Goal: Information Seeking & Learning: Learn about a topic

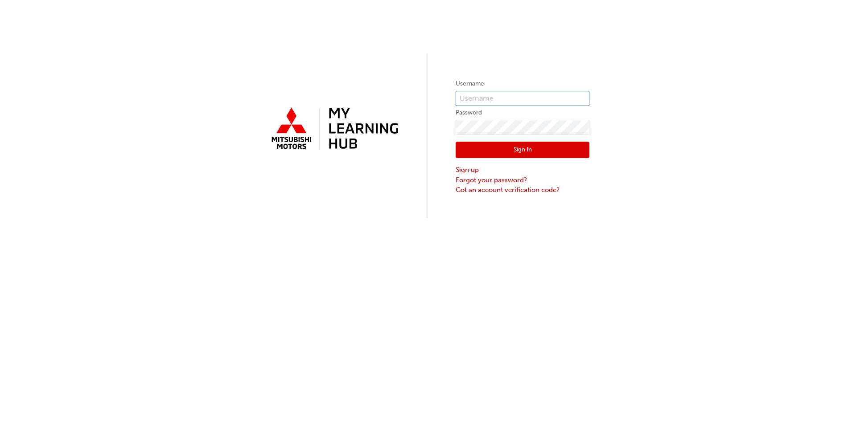
drag, startPoint x: 483, startPoint y: 94, endPoint x: 500, endPoint y: 104, distance: 19.8
click at [483, 94] on input "text" at bounding box center [523, 98] width 134 height 15
type input "fleet@bgomits.com.au"
click button "Sign In" at bounding box center [523, 150] width 134 height 17
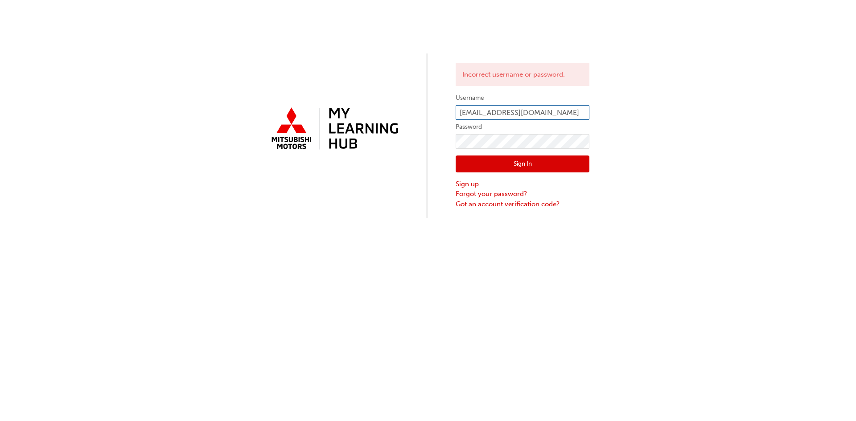
click at [551, 111] on input "fleet@bgomits.com.au" at bounding box center [523, 112] width 134 height 15
drag, startPoint x: 544, startPoint y: 113, endPoint x: 425, endPoint y: 113, distance: 118.2
click at [425, 113] on div "Incorrect username or password. Username fleet@bgomits.com.au Password Sign In …" at bounding box center [428, 109] width 856 height 219
paste input "0005965990"
type input "0005965990"
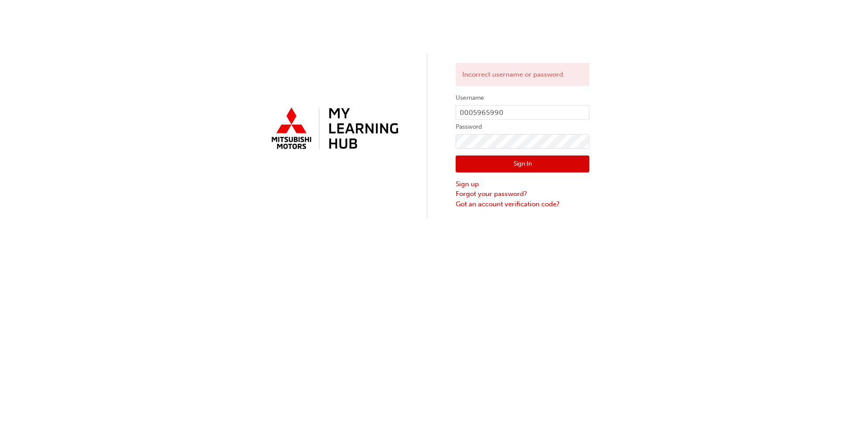
click at [522, 164] on button "Sign In" at bounding box center [523, 164] width 134 height 17
click at [469, 115] on input "0005965990" at bounding box center [523, 112] width 134 height 15
click at [472, 115] on input "0005965990" at bounding box center [523, 112] width 134 height 15
type input "5965990"
click button "Sign In" at bounding box center [523, 164] width 134 height 17
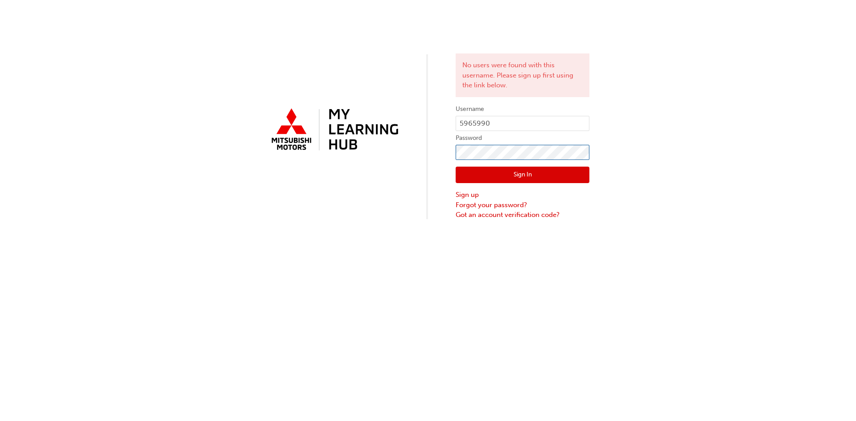
click at [421, 157] on div "No users were found with this username. Please sign up first using the link bel…" at bounding box center [428, 110] width 856 height 220
click at [511, 121] on input "5965990" at bounding box center [523, 123] width 134 height 15
drag, startPoint x: 486, startPoint y: 122, endPoint x: 413, endPoint y: 122, distance: 72.7
click at [413, 122] on div "No users were found with this username. Please sign up first using the link bel…" at bounding box center [428, 110] width 856 height 220
paste input "000"
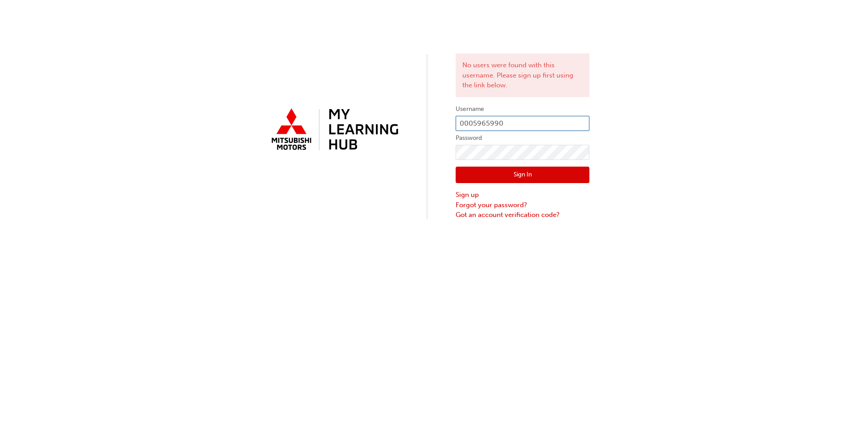
type input "0005965990"
click at [439, 152] on div "No users were found with this username. Please sign up first using the link bel…" at bounding box center [428, 110] width 856 height 220
click button "Sign In" at bounding box center [523, 175] width 134 height 17
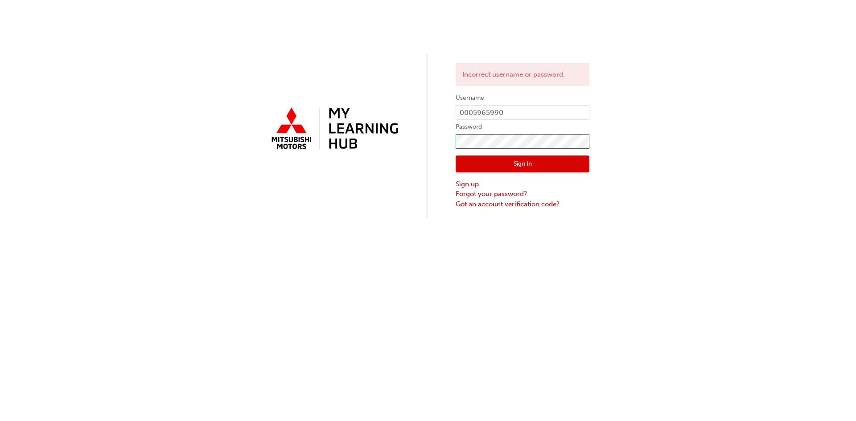
click at [437, 143] on div "Incorrect username or password. Username 0005965990 Password Sign In Sign up Fo…" at bounding box center [428, 109] width 856 height 219
click button "Sign In" at bounding box center [523, 164] width 134 height 17
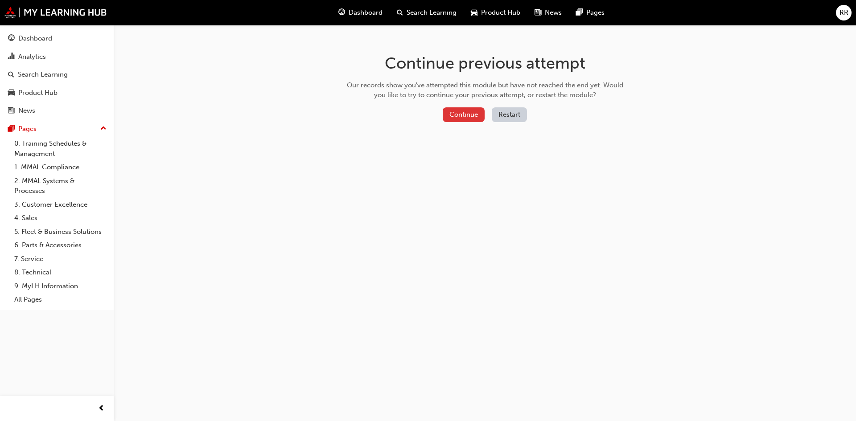
click at [464, 117] on button "Continue" at bounding box center [464, 114] width 42 height 15
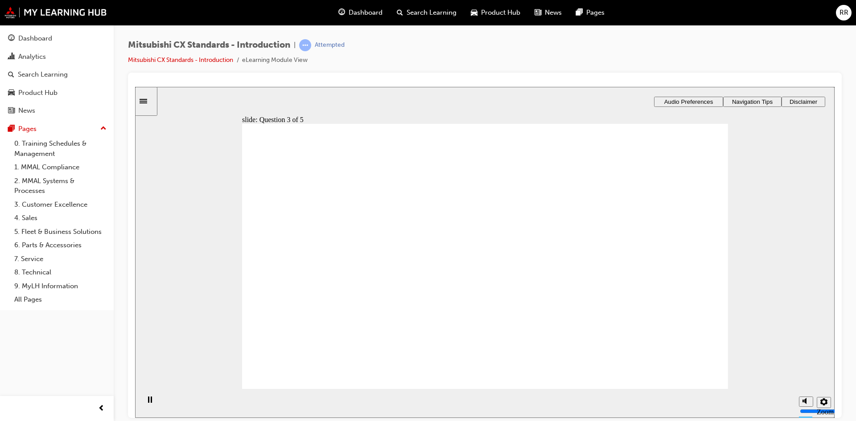
radio input "true"
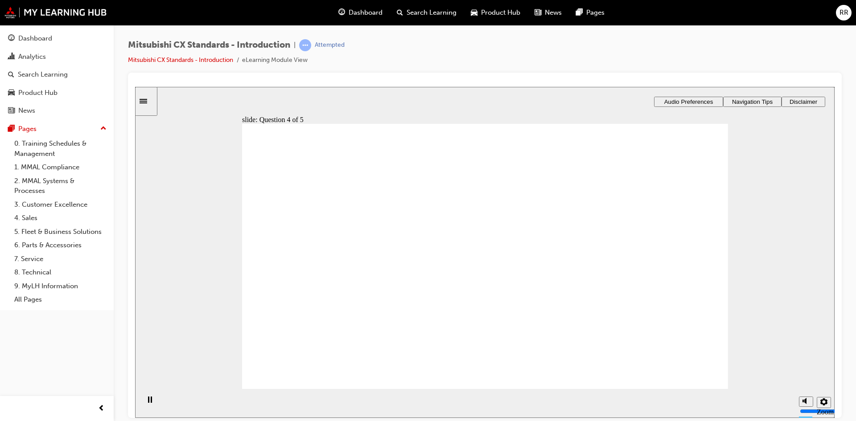
radio input "true"
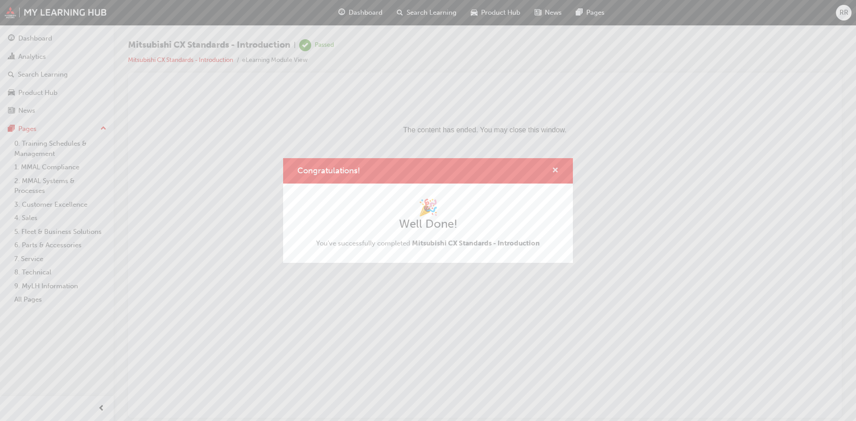
click at [555, 171] on span "cross-icon" at bounding box center [555, 171] width 7 height 8
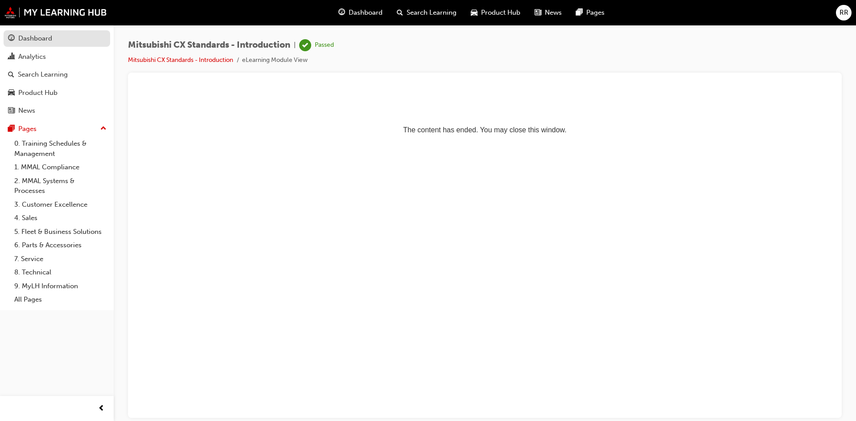
click at [49, 41] on div "Dashboard" at bounding box center [35, 38] width 34 height 10
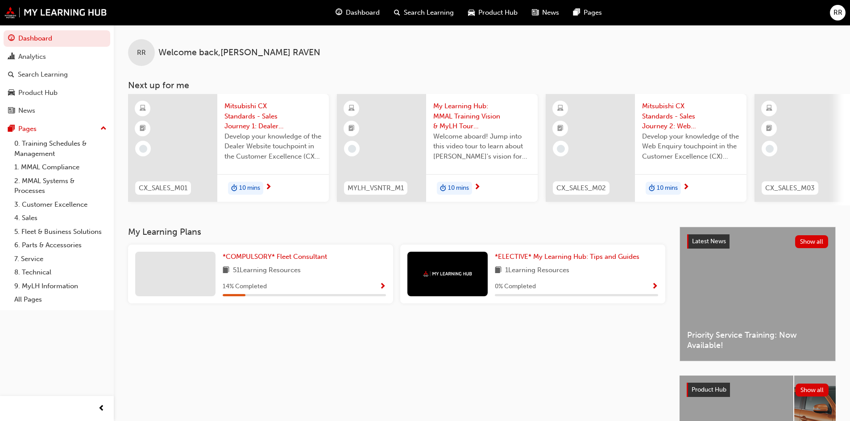
click at [282, 223] on div "RR Welcome back , REBEKAH RAVEN Next up for me CX_SALES_M01 Mitsubishi CX Stand…" at bounding box center [482, 126] width 736 height 202
click at [271, 260] on span "*COMPULSORY* Fleet Consultant" at bounding box center [275, 257] width 104 height 8
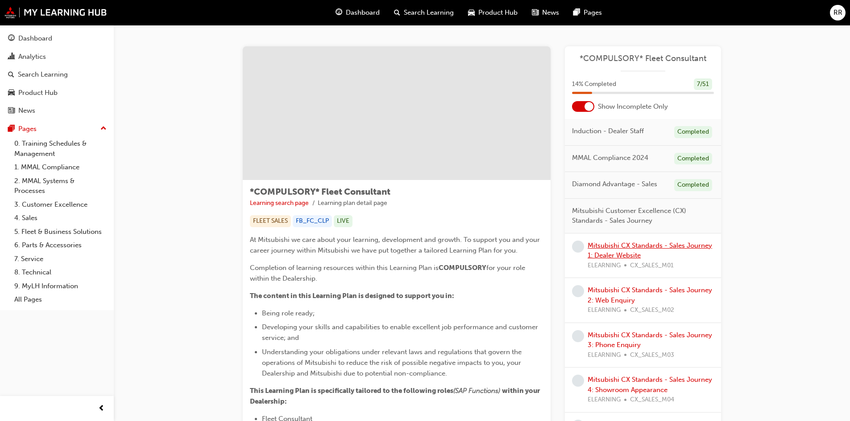
click at [630, 247] on link "Mitsubishi CX Standards - Sales Journey 1: Dealer Website" at bounding box center [649, 251] width 124 height 18
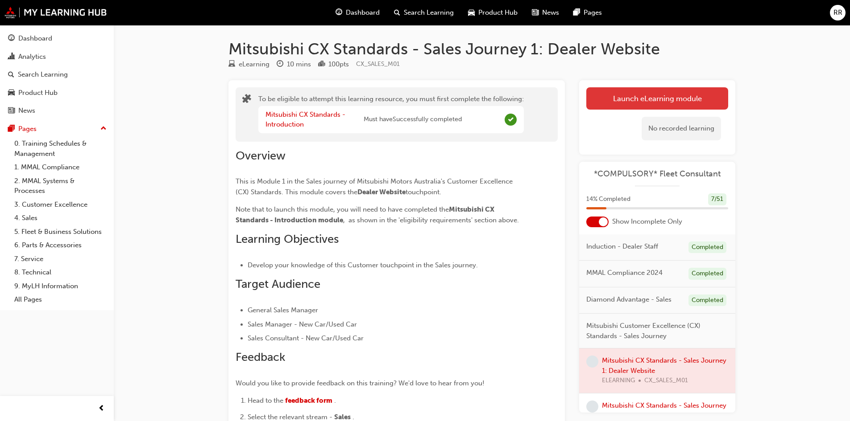
click at [656, 98] on button "Launch eLearning module" at bounding box center [657, 98] width 142 height 22
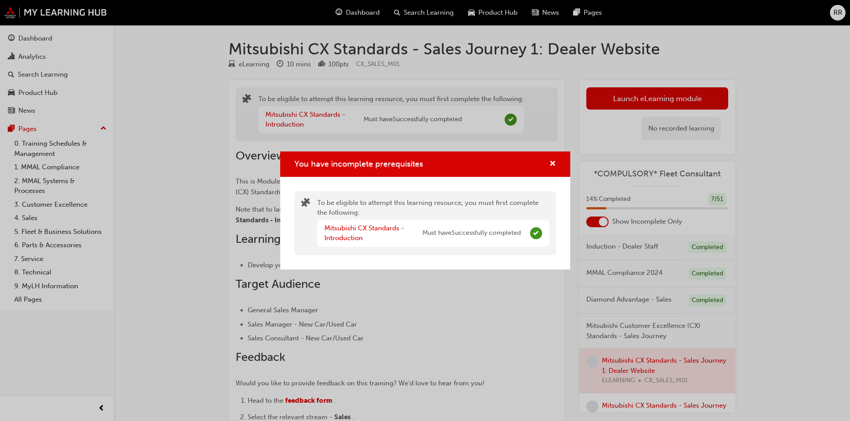
click at [444, 240] on div "Mitsubishi CX Standards - Introduction Must have Successfully completed" at bounding box center [422, 233] width 196 height 20
click at [484, 238] on span "Must have Successfully completed" at bounding box center [471, 233] width 98 height 10
drag, startPoint x: 496, startPoint y: 221, endPoint x: 496, endPoint y: 230, distance: 9.4
click at [496, 227] on div "Mitsubishi CX Standards - Introduction Must have Successfully completed" at bounding box center [433, 233] width 232 height 27
click at [355, 233] on div "Mitsubishi CX Standards - Introduction" at bounding box center [373, 233] width 98 height 20
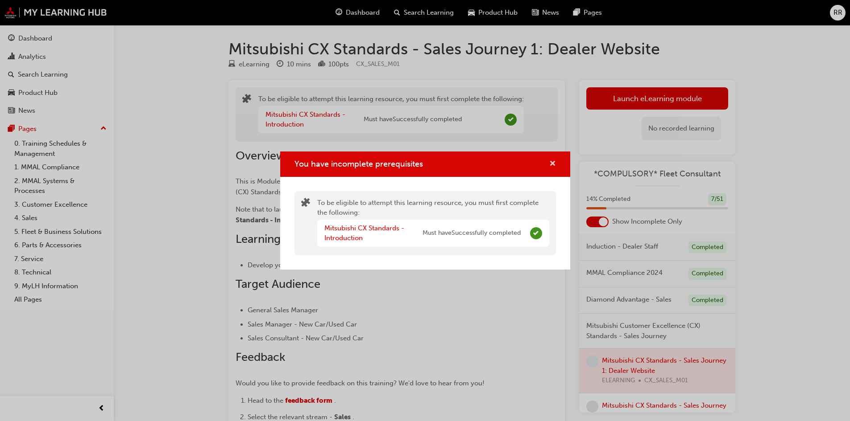
click at [554, 165] on span "cross-icon" at bounding box center [552, 165] width 7 height 8
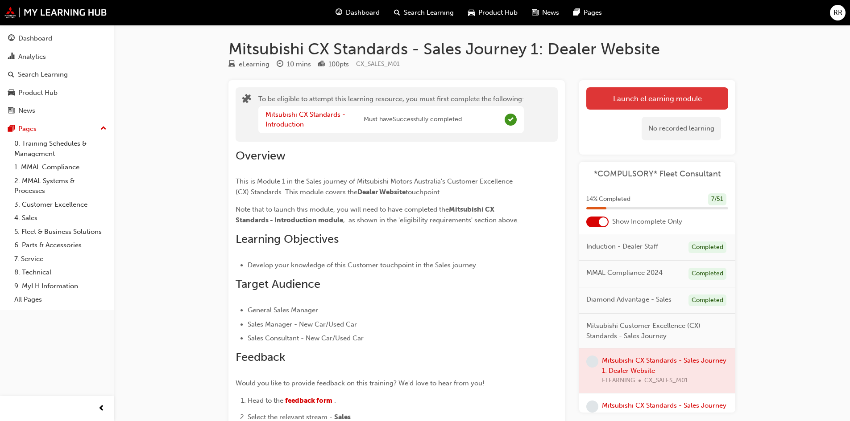
click at [661, 101] on button "Launch eLearning module" at bounding box center [657, 98] width 142 height 22
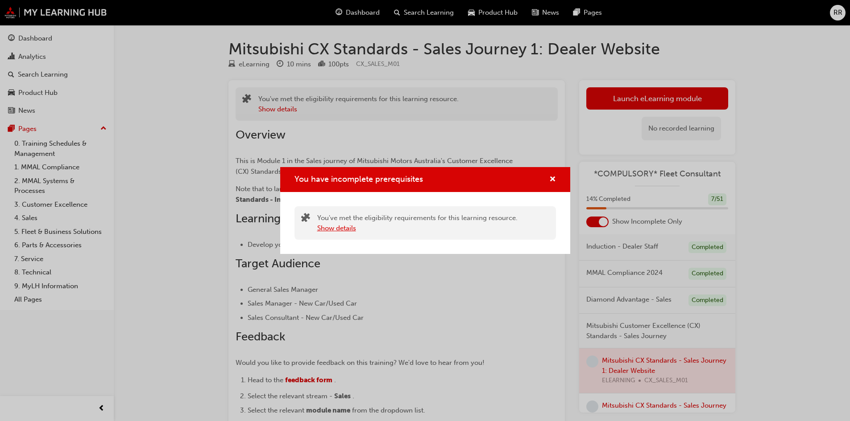
click at [347, 229] on button "Show details" at bounding box center [336, 228] width 39 height 10
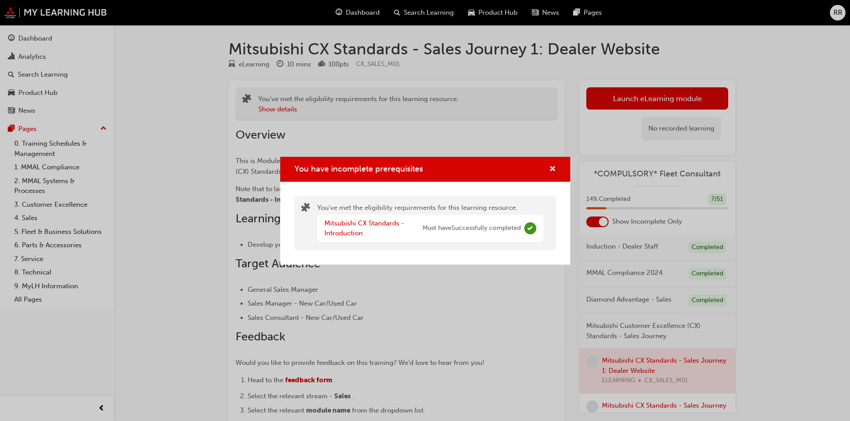
click at [354, 227] on div "Mitsubishi CX Standards - Introduction" at bounding box center [373, 229] width 98 height 20
click at [346, 224] on link "Mitsubishi CX Standards - Introduction" at bounding box center [364, 228] width 80 height 18
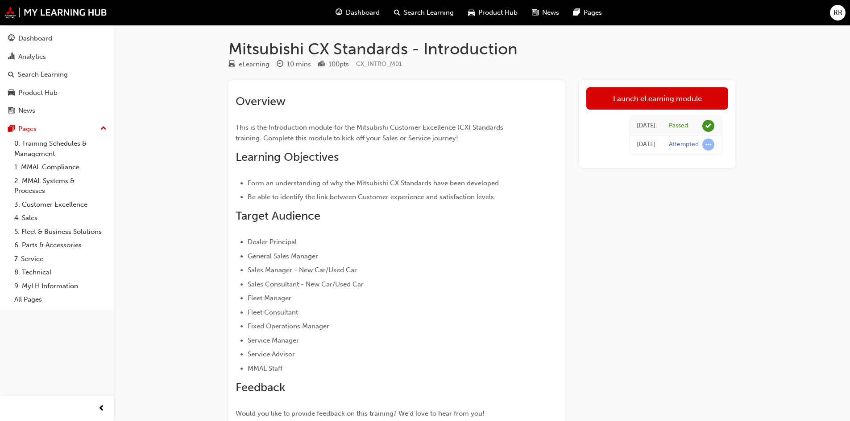
click at [668, 143] on div "Attempted" at bounding box center [683, 144] width 30 height 8
click at [679, 125] on div "Passed" at bounding box center [677, 126] width 19 height 8
click at [708, 147] on span "learningRecordVerb_ATTEMPT-icon" at bounding box center [708, 145] width 12 height 12
click at [664, 105] on link "Launch eLearning module" at bounding box center [657, 98] width 142 height 22
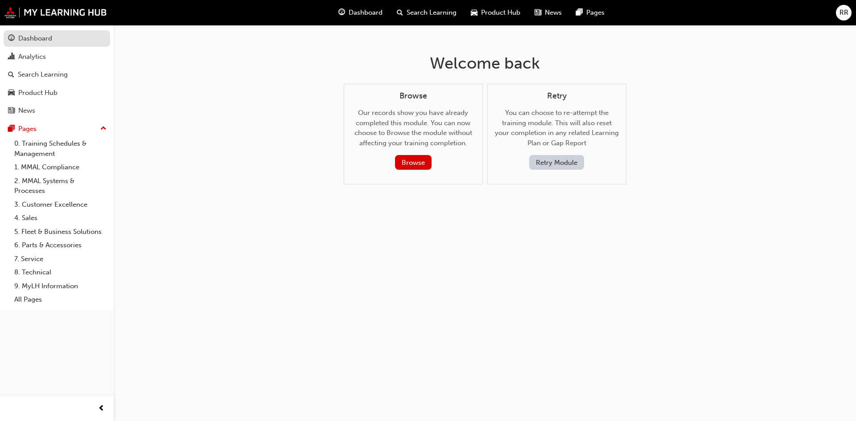
click at [45, 37] on div "Dashboard" at bounding box center [35, 38] width 34 height 10
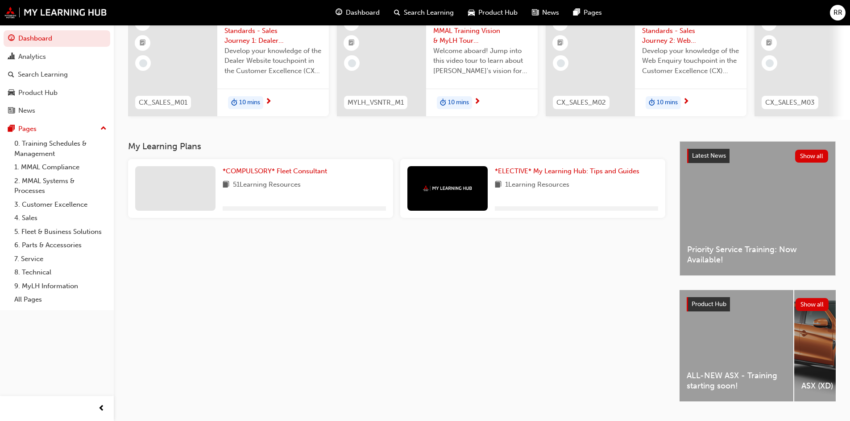
scroll to position [89, 0]
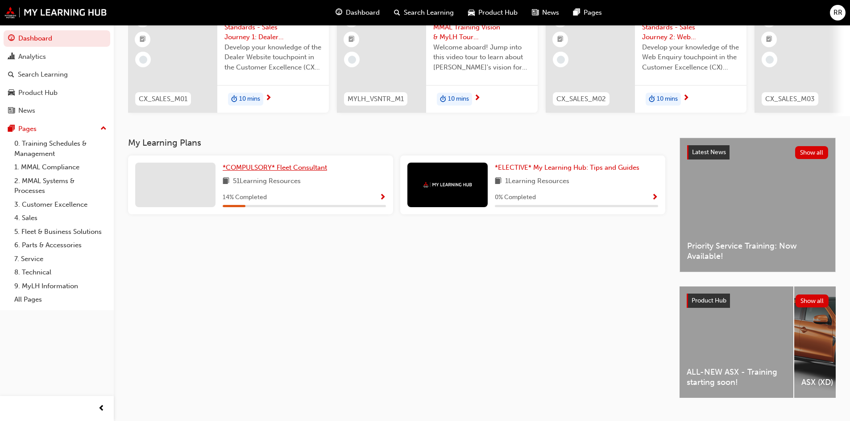
click at [250, 167] on link "*COMPULSORY* Fleet Consultant" at bounding box center [277, 168] width 108 height 10
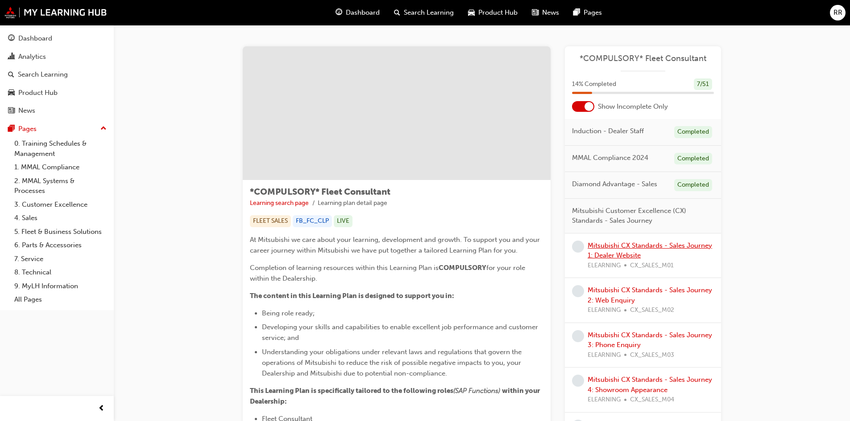
click at [652, 249] on link "Mitsubishi CX Standards - Sales Journey 1: Dealer Website" at bounding box center [649, 251] width 124 height 18
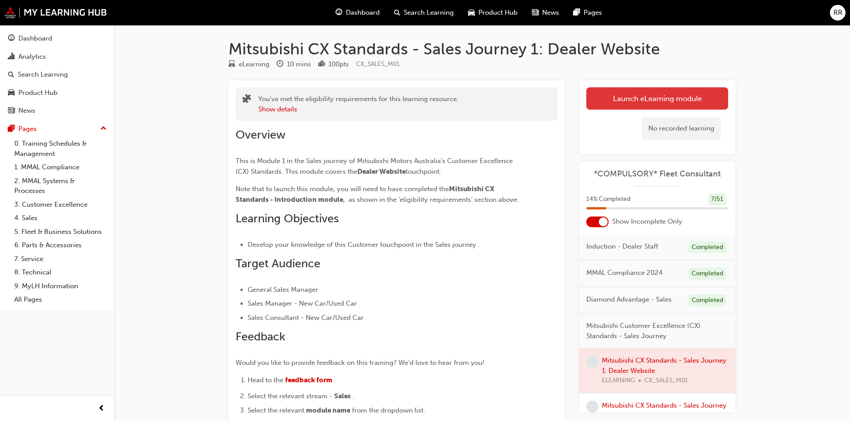
click at [673, 103] on button "Launch eLearning module" at bounding box center [657, 98] width 142 height 22
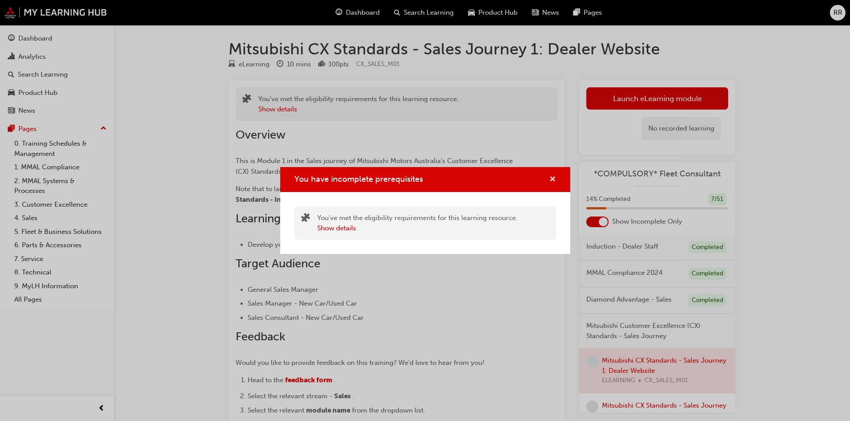
click at [553, 177] on span "cross-icon" at bounding box center [552, 180] width 7 height 8
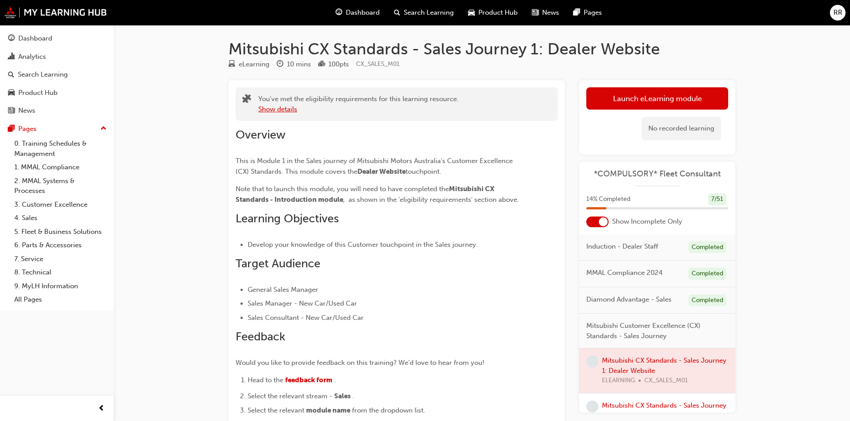
click at [276, 110] on button "Show details" at bounding box center [277, 109] width 39 height 10
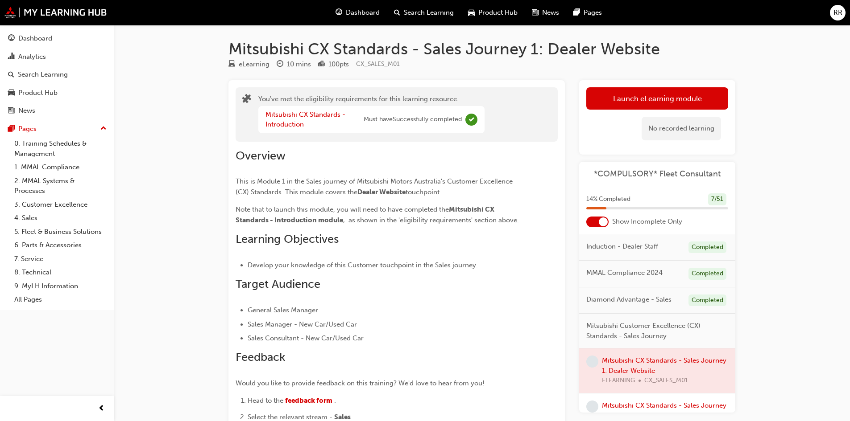
click at [417, 128] on div "Mitsubishi CX Standards - Introduction Must have Successfully completed" at bounding box center [363, 120] width 196 height 20
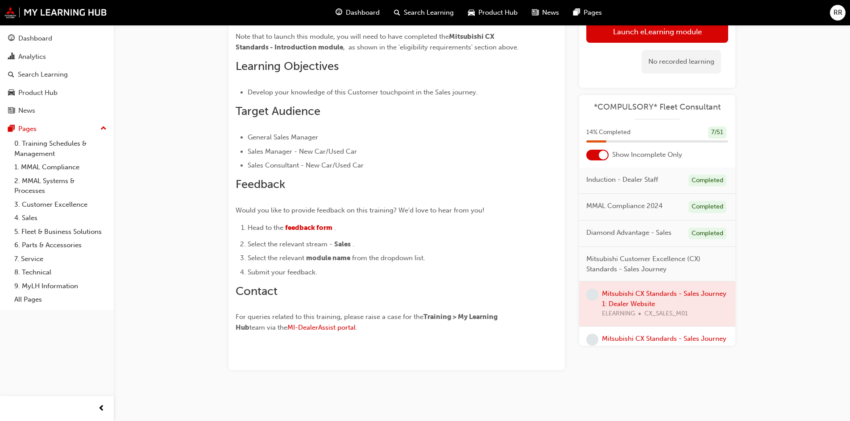
scroll to position [401, 0]
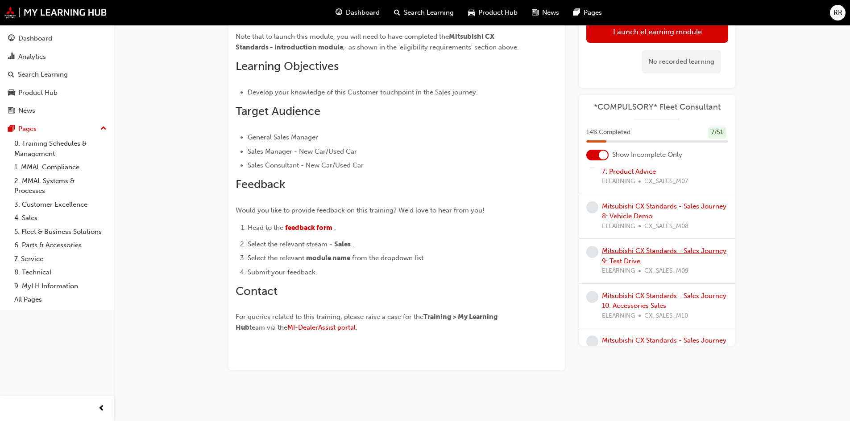
click at [643, 257] on link "Mitsubishi CX Standards - Sales Journey 9: Test Drive" at bounding box center [664, 256] width 124 height 18
click at [664, 291] on div "Mitsubishi CX Standards - Sales Journey 10: Accessories Sales ELEARNING CX_SALE…" at bounding box center [665, 306] width 126 height 30
click at [678, 292] on link "Mitsubishi CX Standards - Sales Journey 10: Accessories Sales" at bounding box center [664, 301] width 124 height 18
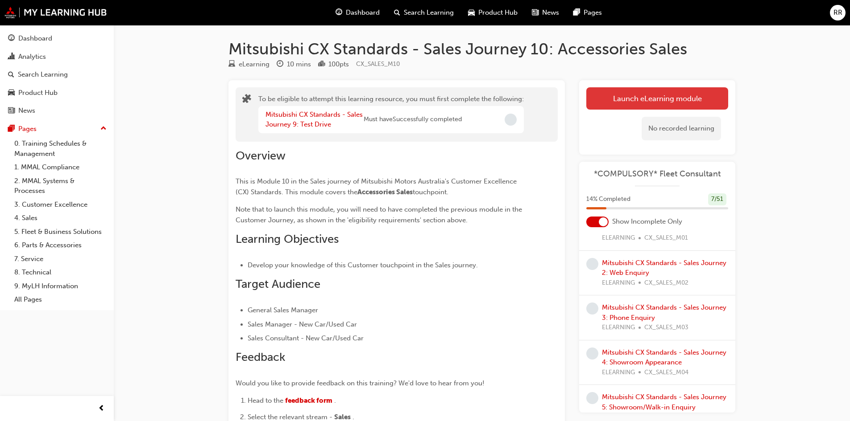
click at [668, 100] on button "Launch eLearning module" at bounding box center [657, 98] width 142 height 22
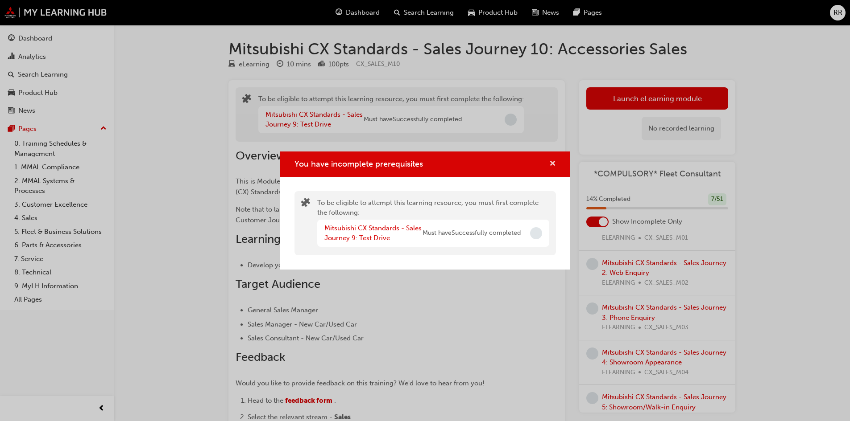
click at [552, 167] on span "cross-icon" at bounding box center [552, 165] width 7 height 8
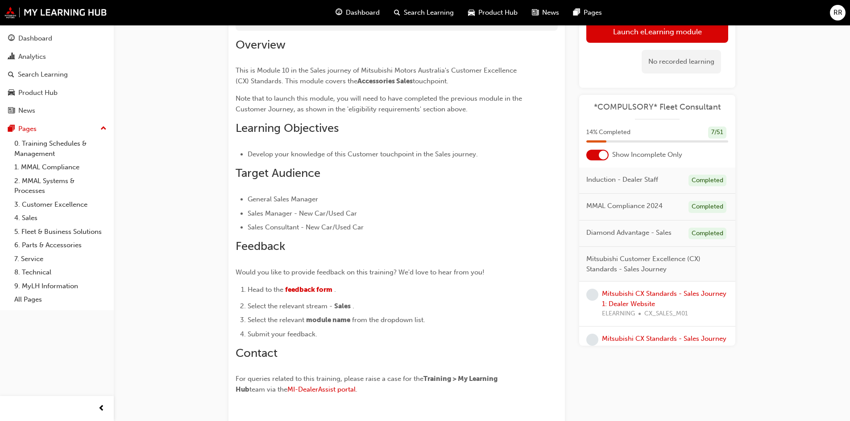
scroll to position [134, 0]
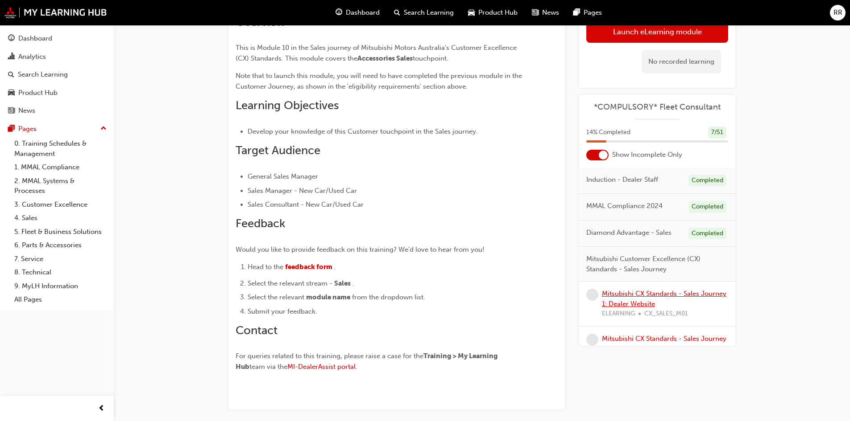
click at [673, 297] on link "Mitsubishi CX Standards - Sales Journey 1: Dealer Website" at bounding box center [664, 299] width 124 height 18
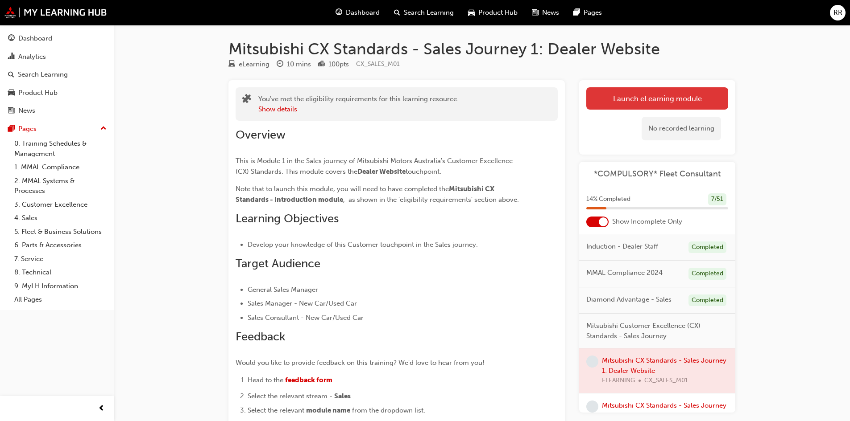
click at [671, 92] on link "Launch eLearning module" at bounding box center [657, 98] width 142 height 22
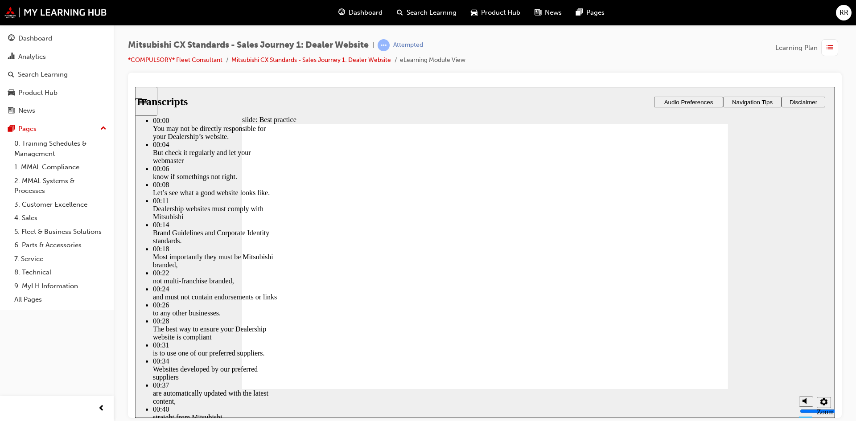
type input "111"
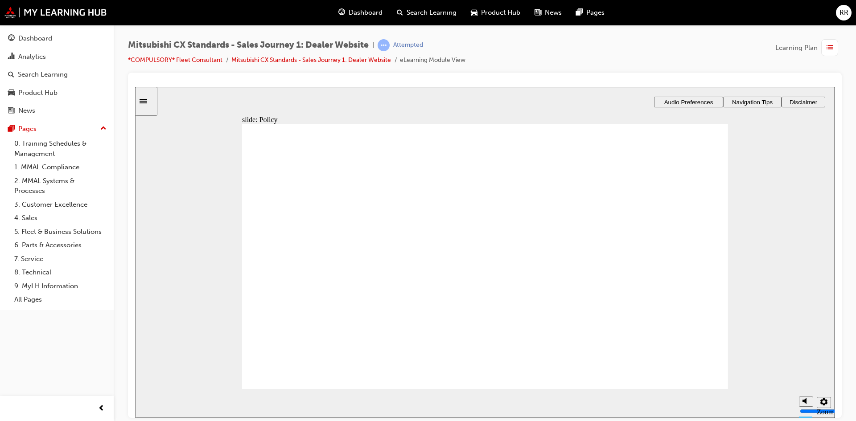
drag, startPoint x: 324, startPoint y: 272, endPoint x: 653, endPoint y: 241, distance: 330.1
drag, startPoint x: 300, startPoint y: 277, endPoint x: 488, endPoint y: 250, distance: 190.2
drag, startPoint x: 318, startPoint y: 278, endPoint x: 476, endPoint y: 276, distance: 158.3
drag, startPoint x: 309, startPoint y: 281, endPoint x: 617, endPoint y: 270, distance: 308.3
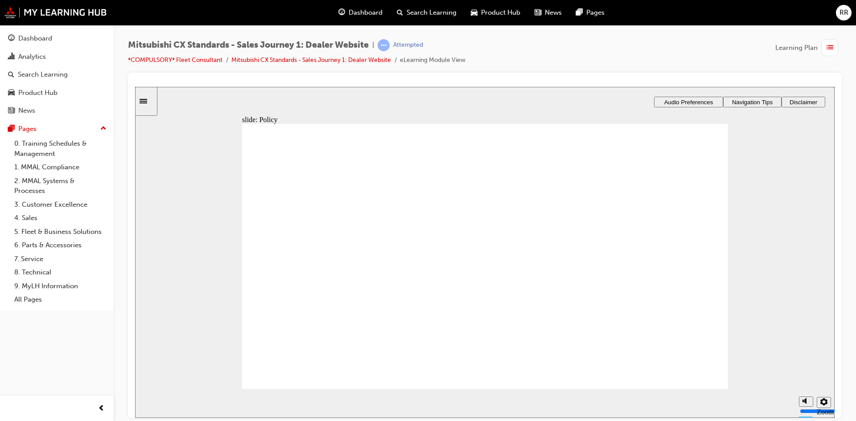
checkbox input "true"
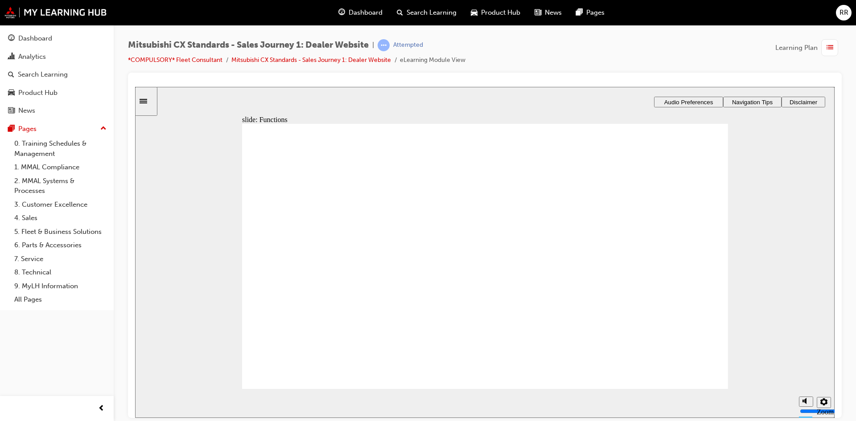
checkbox input "true"
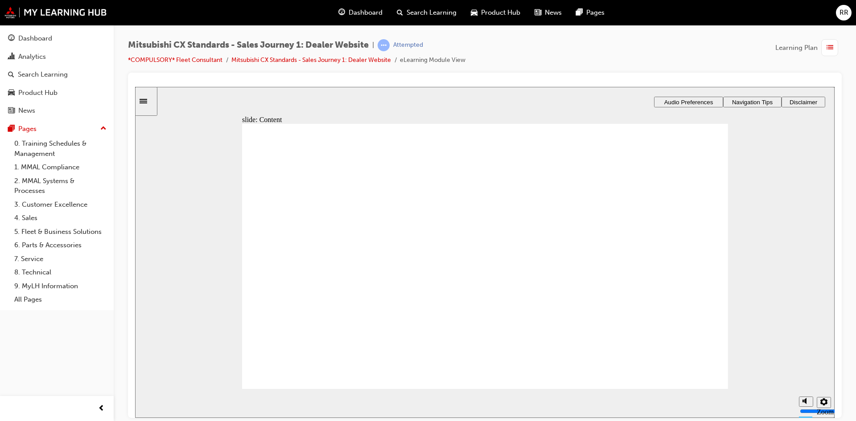
checkbox input "true"
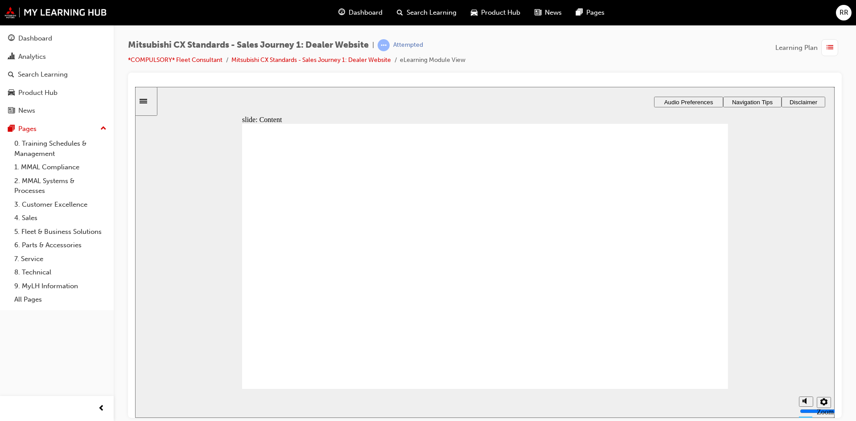
checkbox input "true"
drag, startPoint x: 338, startPoint y: 282, endPoint x: 479, endPoint y: 251, distance: 144.3
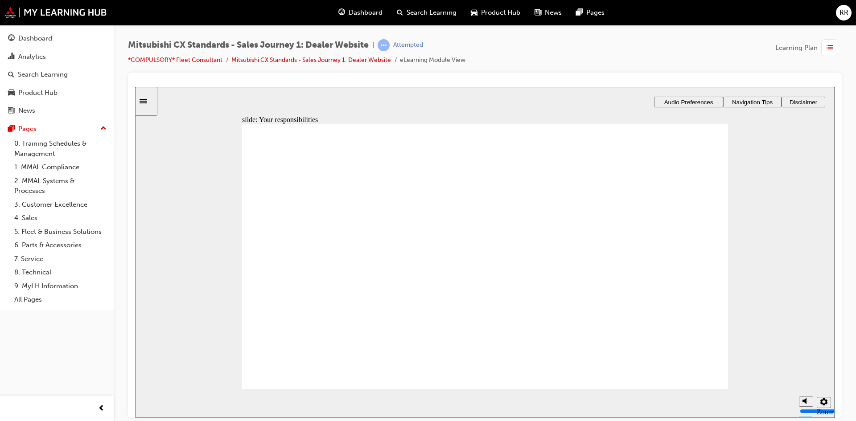
drag, startPoint x: 330, startPoint y: 272, endPoint x: 443, endPoint y: 272, distance: 112.8
drag, startPoint x: 320, startPoint y: 274, endPoint x: 473, endPoint y: 297, distance: 154.7
drag, startPoint x: 328, startPoint y: 278, endPoint x: 478, endPoint y: 338, distance: 161.1
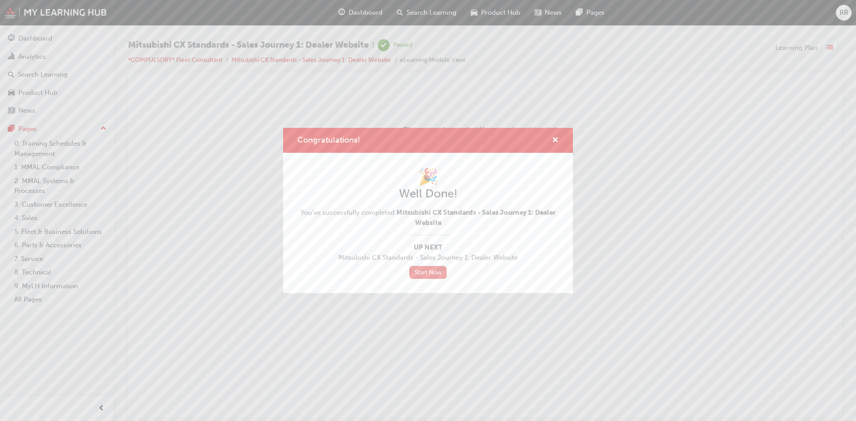
drag, startPoint x: 436, startPoint y: 274, endPoint x: 444, endPoint y: 273, distance: 8.1
click at [436, 274] on link "Start Now" at bounding box center [427, 272] width 37 height 13
click at [441, 270] on link "Start Now" at bounding box center [427, 272] width 37 height 13
click at [553, 139] on span "cross-icon" at bounding box center [555, 141] width 7 height 8
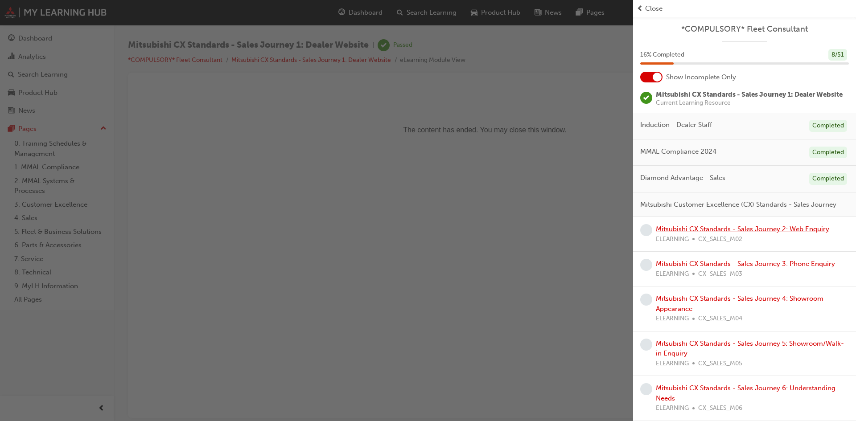
click at [759, 233] on link "Mitsubishi CX Standards - Sales Journey 2: Web Enquiry" at bounding box center [742, 229] width 173 height 8
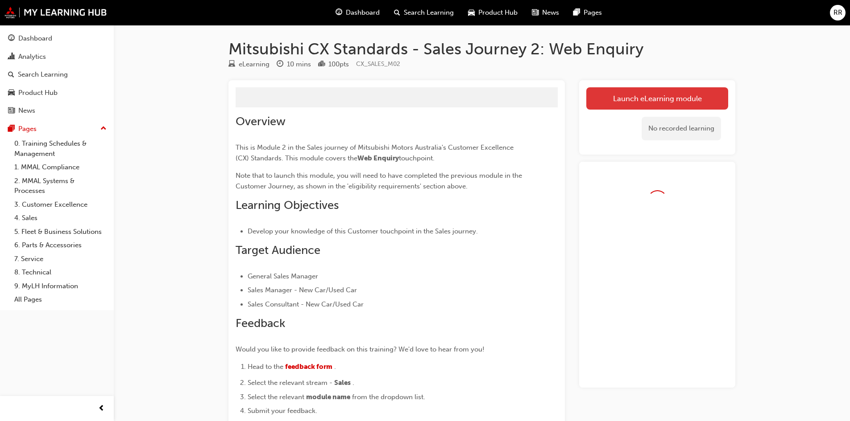
click at [658, 96] on link "Launch eLearning module" at bounding box center [657, 98] width 142 height 22
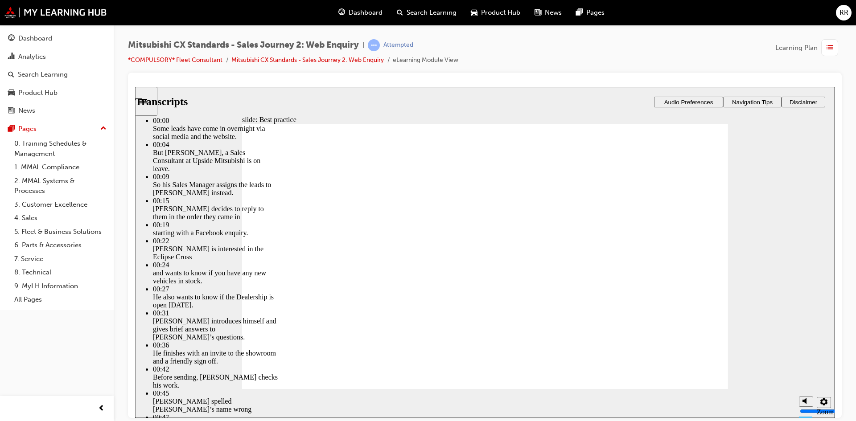
type input "78"
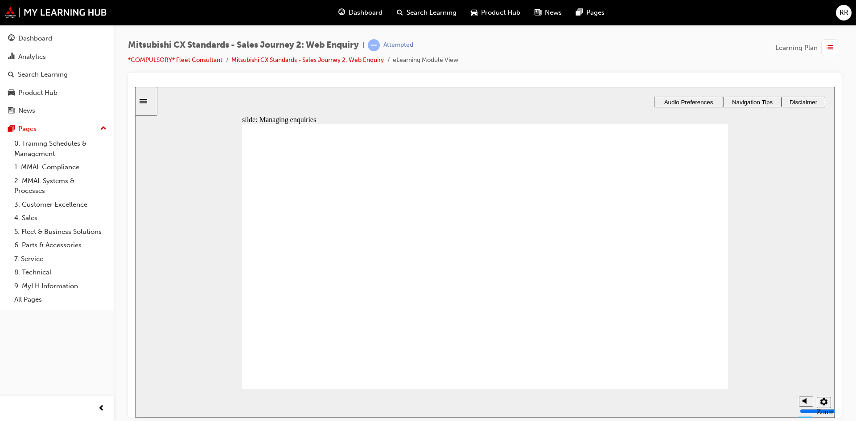
drag, startPoint x: 329, startPoint y: 277, endPoint x: 477, endPoint y: 255, distance: 150.2
drag, startPoint x: 345, startPoint y: 267, endPoint x: 356, endPoint y: 262, distance: 12.2
drag, startPoint x: 338, startPoint y: 277, endPoint x: 486, endPoint y: 281, distance: 147.2
drag, startPoint x: 309, startPoint y: 277, endPoint x: 455, endPoint y: 305, distance: 148.9
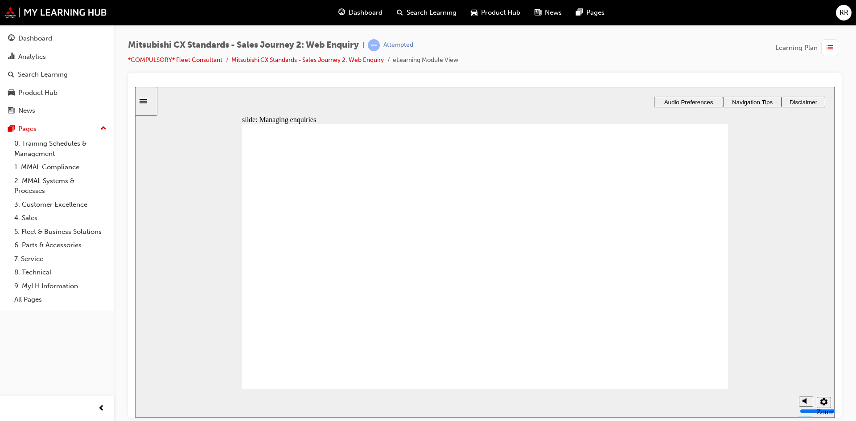
radio input "false"
radio input "true"
drag, startPoint x: 301, startPoint y: 276, endPoint x: 346, endPoint y: 260, distance: 48.1
radio input "true"
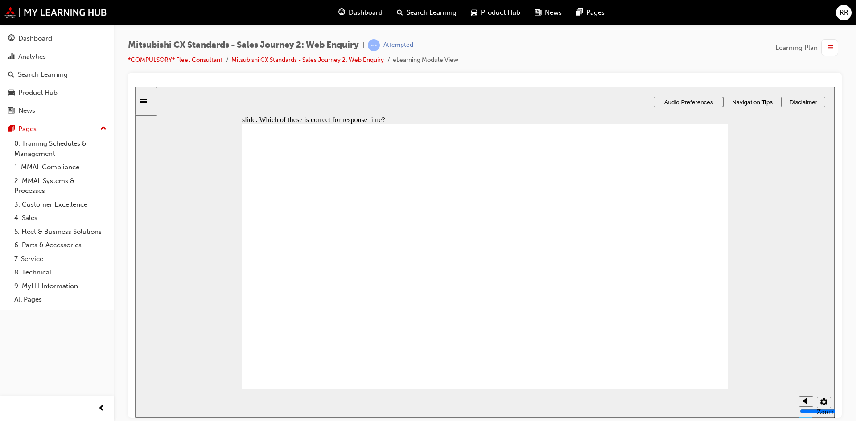
drag, startPoint x: 331, startPoint y: 298, endPoint x: 481, endPoint y: 235, distance: 162.7
drag, startPoint x: 321, startPoint y: 293, endPoint x: 472, endPoint y: 241, distance: 159.4
drag, startPoint x: 330, startPoint y: 276, endPoint x: 489, endPoint y: 260, distance: 159.6
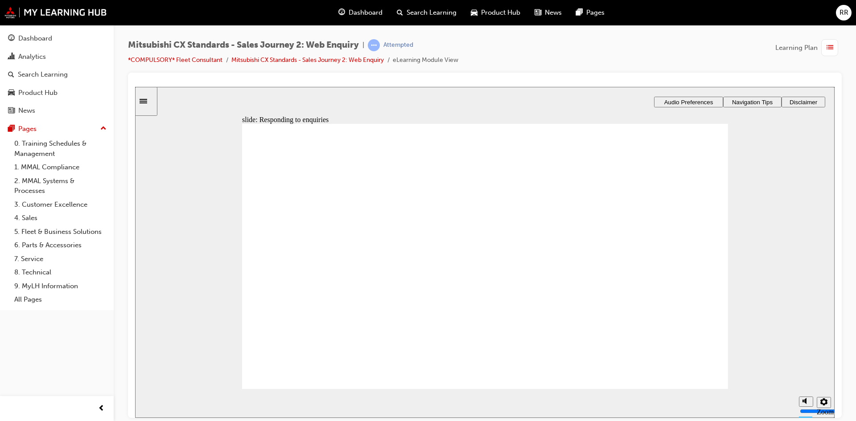
drag, startPoint x: 309, startPoint y: 290, endPoint x: 463, endPoint y: 309, distance: 155.4
drag, startPoint x: 316, startPoint y: 285, endPoint x: 471, endPoint y: 337, distance: 163.7
drag, startPoint x: 498, startPoint y: 234, endPoint x: 556, endPoint y: 234, distance: 58.0
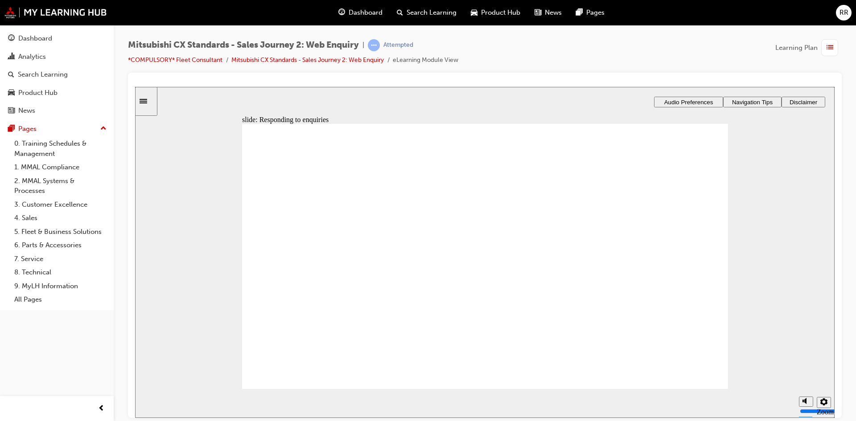
radio input "true"
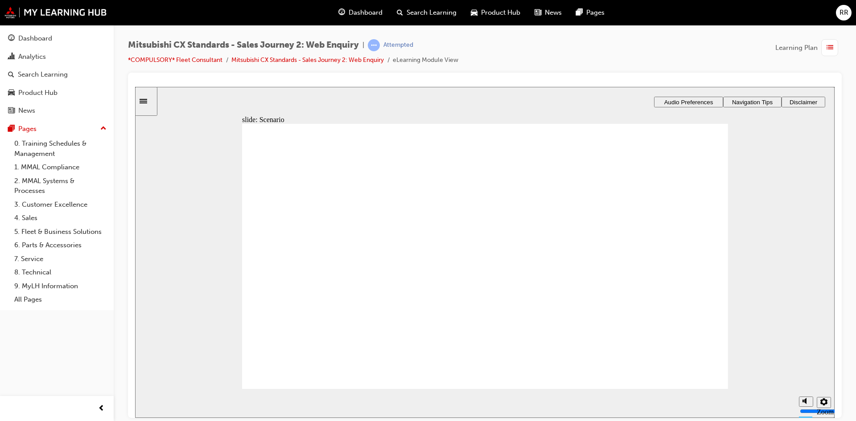
checkbox input "true"
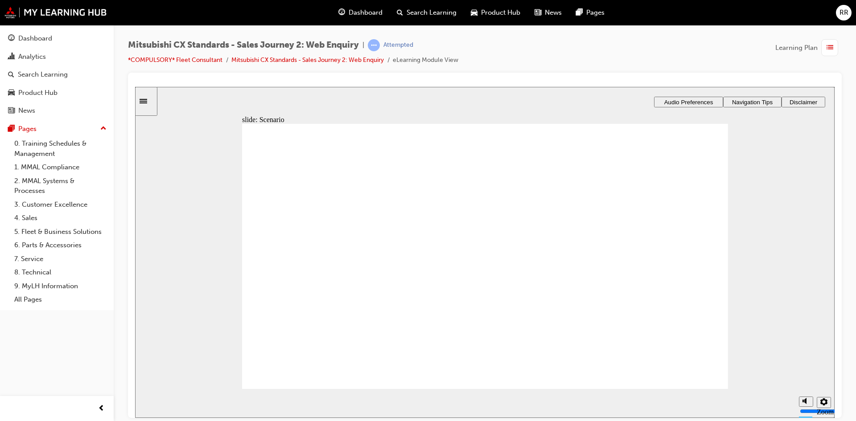
drag, startPoint x: 332, startPoint y: 291, endPoint x: 614, endPoint y: 250, distance: 285.3
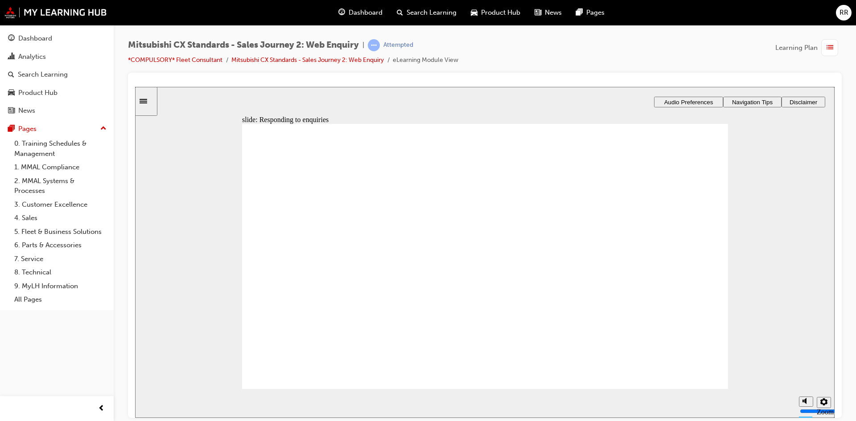
drag, startPoint x: 330, startPoint y: 285, endPoint x: 464, endPoint y: 237, distance: 143.0
drag, startPoint x: 321, startPoint y: 285, endPoint x: 466, endPoint y: 250, distance: 148.6
drag, startPoint x: 344, startPoint y: 294, endPoint x: 454, endPoint y: 283, distance: 109.8
drag, startPoint x: 318, startPoint y: 289, endPoint x: 446, endPoint y: 297, distance: 127.4
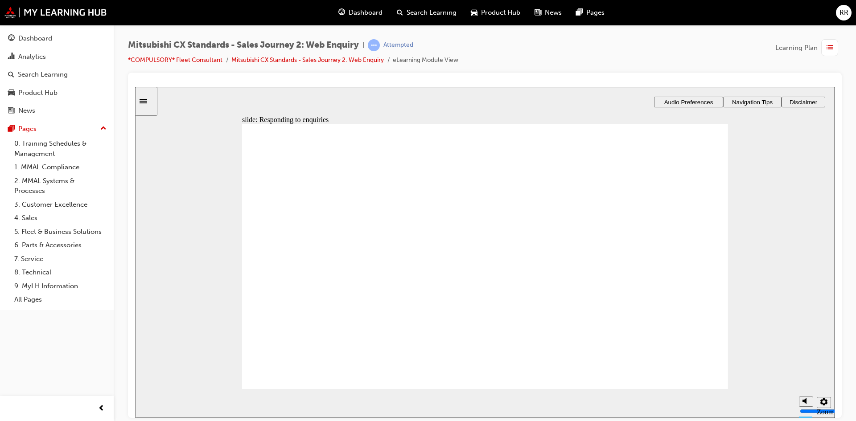
checkbox input "true"
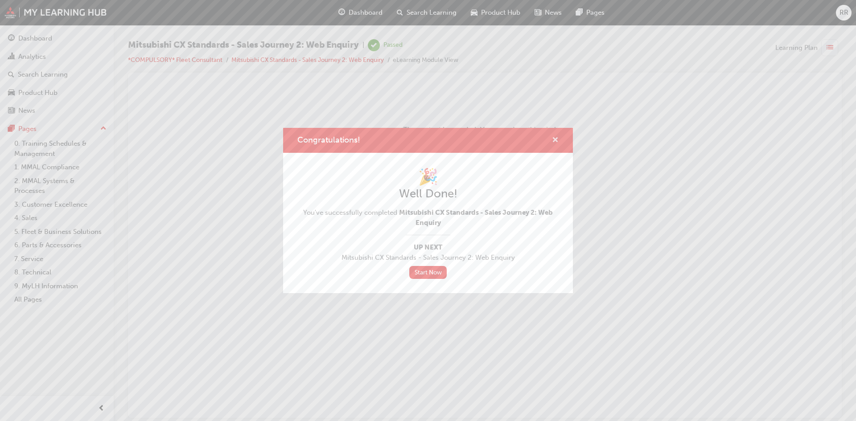
click at [553, 140] on span "cross-icon" at bounding box center [555, 141] width 7 height 8
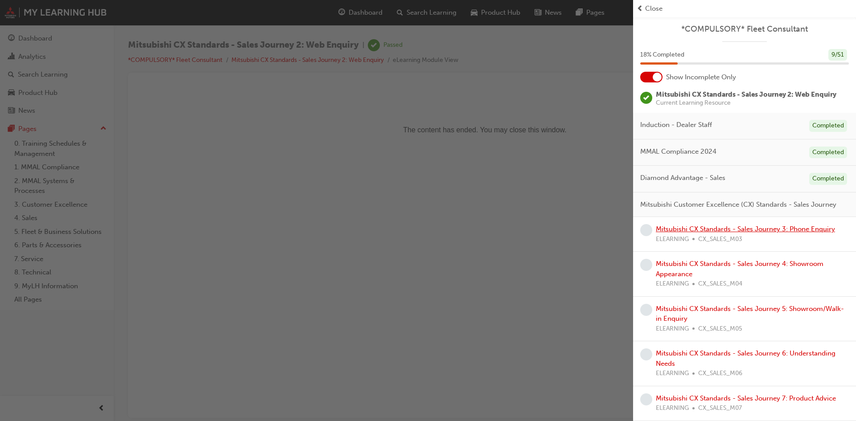
click at [743, 233] on link "Mitsubishi CX Standards - Sales Journey 3: Phone Enquiry" at bounding box center [745, 229] width 179 height 8
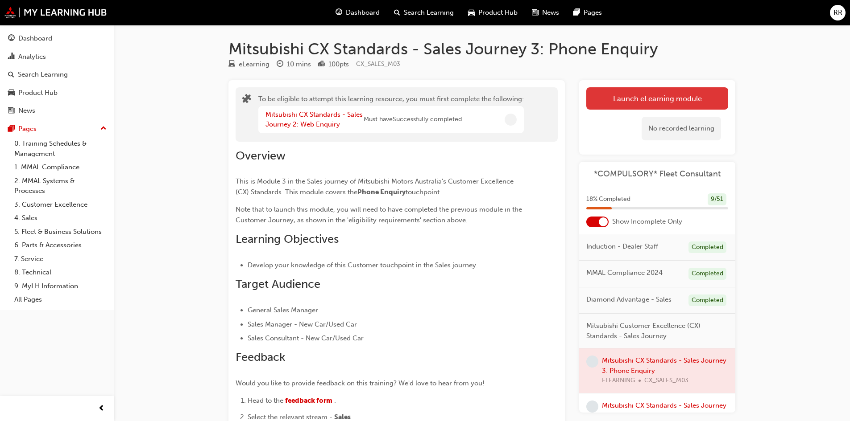
click at [623, 99] on button "Launch eLearning module" at bounding box center [657, 98] width 142 height 22
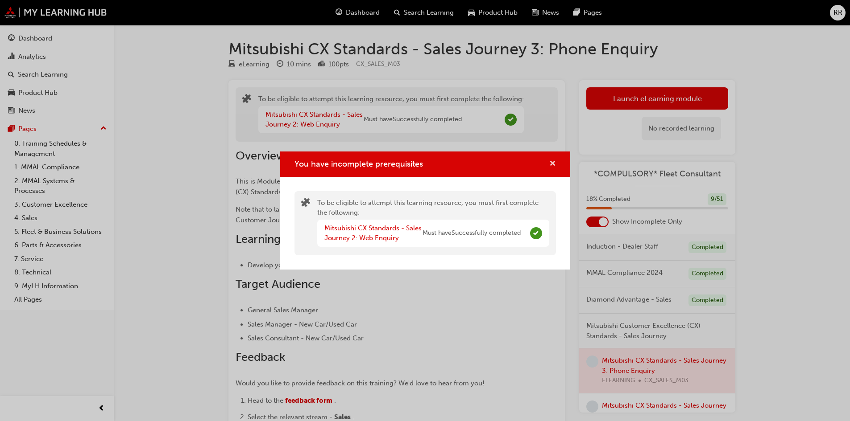
click at [552, 163] on span "cross-icon" at bounding box center [552, 165] width 7 height 8
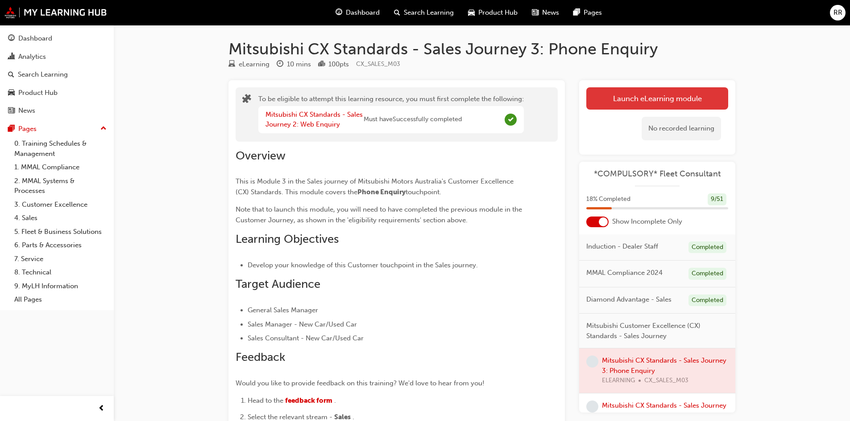
click at [659, 100] on button "Launch eLearning module" at bounding box center [657, 98] width 142 height 22
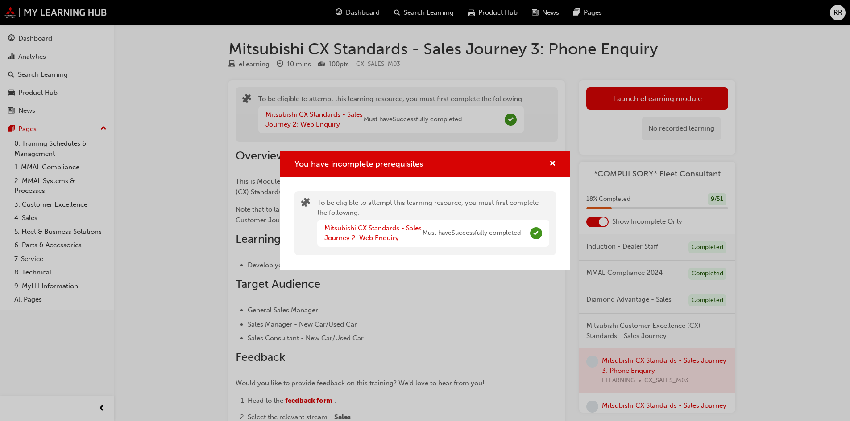
click at [356, 214] on div "To be eligible to attempt this learning resource, you must first complete the f…" at bounding box center [433, 223] width 232 height 51
click at [368, 228] on link "Mitsubishi CX Standards - Sales Journey 2: Web Enquiry" at bounding box center [372, 233] width 97 height 18
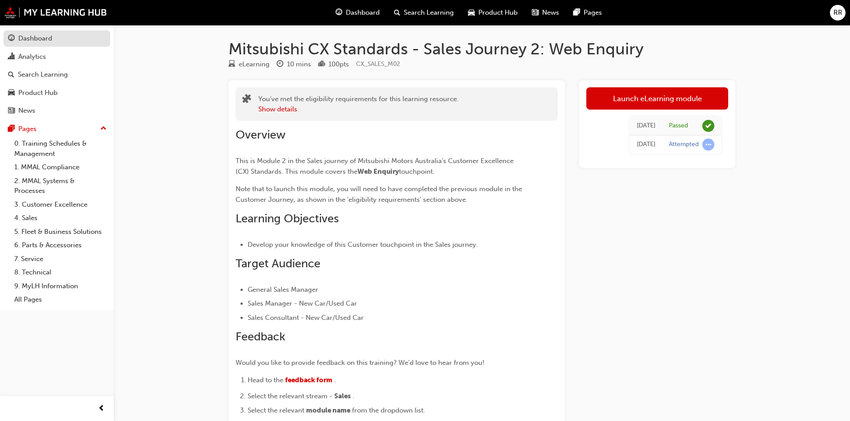
click at [50, 43] on div "Dashboard" at bounding box center [35, 38] width 34 height 10
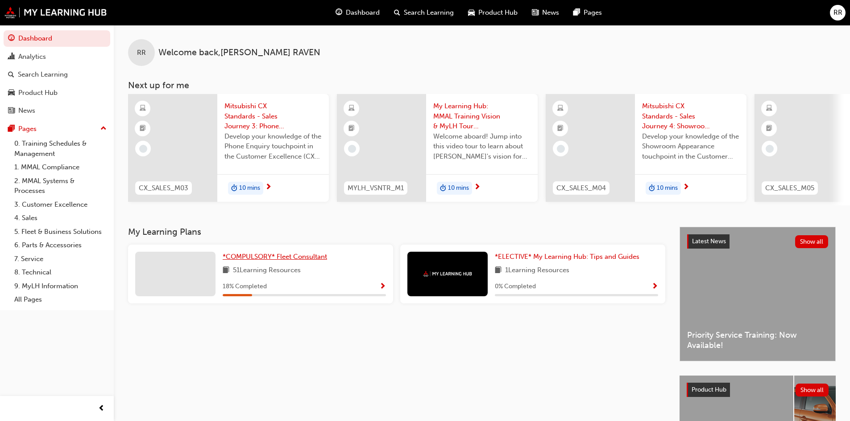
click at [262, 258] on span "*COMPULSORY* Fleet Consultant" at bounding box center [275, 257] width 104 height 8
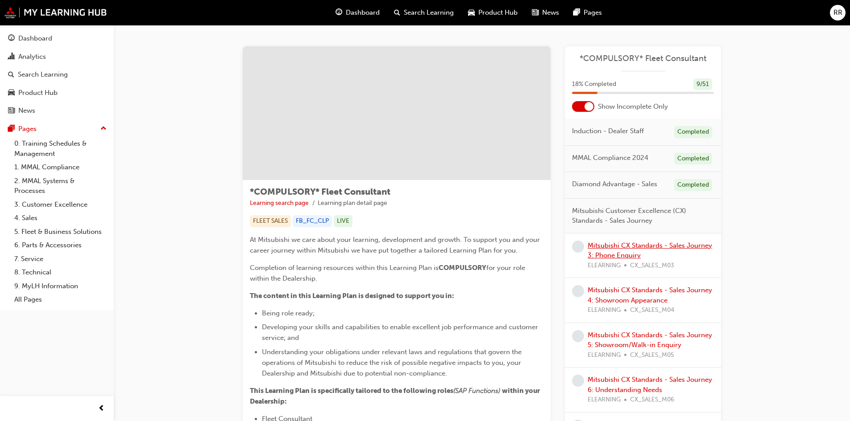
click at [669, 246] on link "Mitsubishi CX Standards - Sales Journey 3: Phone Enquiry" at bounding box center [649, 251] width 124 height 18
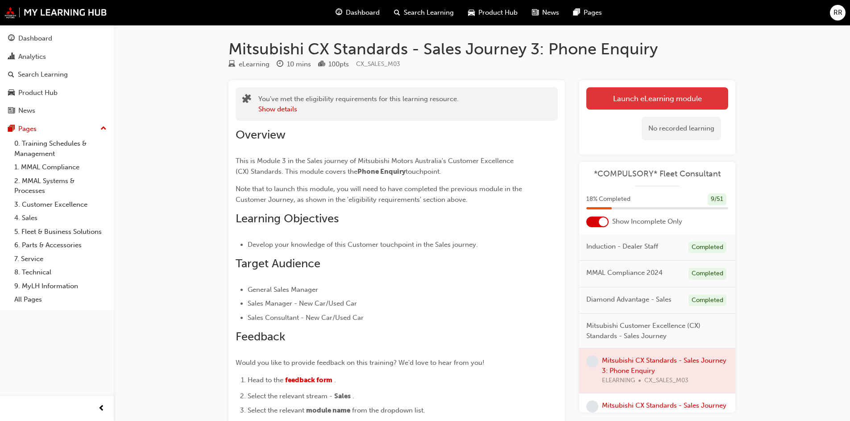
click at [646, 101] on button "Launch eLearning module" at bounding box center [657, 98] width 142 height 22
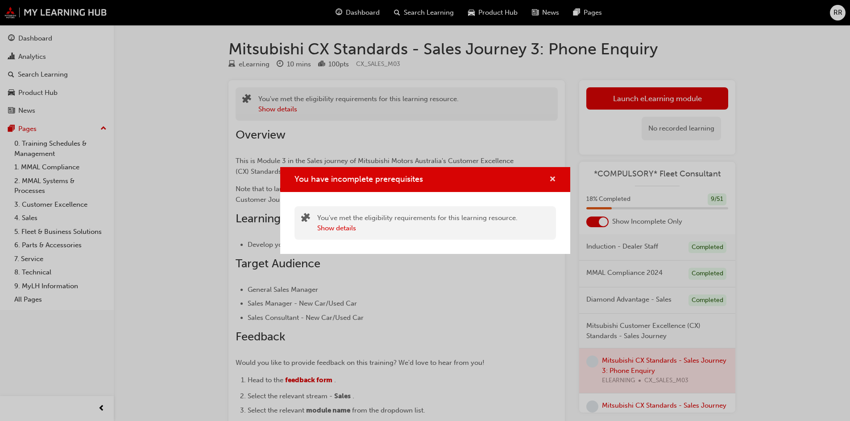
drag, startPoint x: 553, startPoint y: 180, endPoint x: 496, endPoint y: 6, distance: 182.6
click at [553, 180] on span "cross-icon" at bounding box center [552, 180] width 7 height 8
